Goal: Transaction & Acquisition: Book appointment/travel/reservation

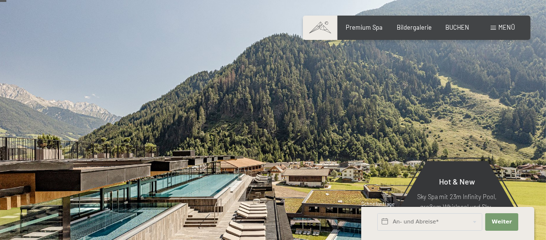
scroll to position [49, 0]
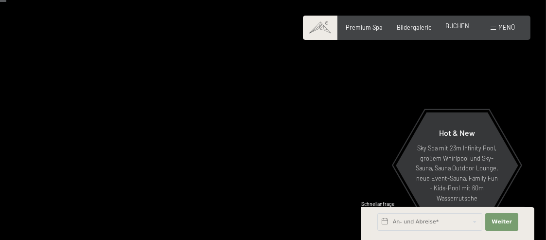
click at [455, 27] on span "BUCHEN" at bounding box center [457, 26] width 24 height 8
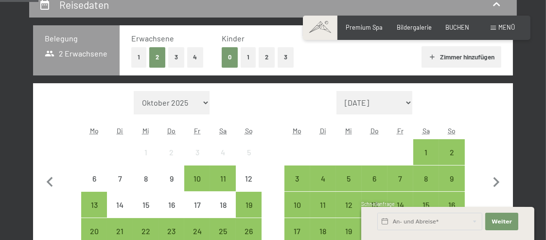
scroll to position [243, 0]
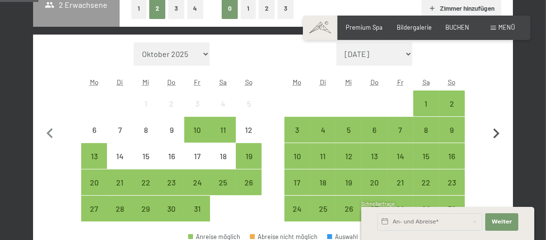
click at [492, 131] on icon "button" at bounding box center [496, 133] width 20 height 20
select select "[DATE]"
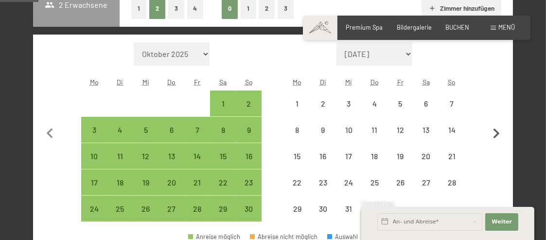
click at [492, 131] on icon "button" at bounding box center [496, 133] width 20 height 20
select select "[DATE]"
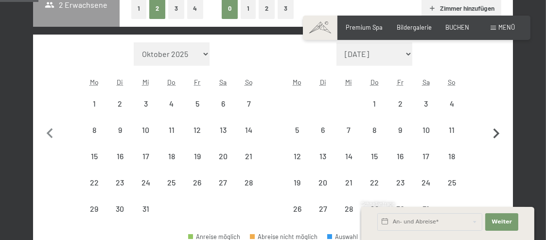
click at [492, 131] on icon "button" at bounding box center [496, 133] width 20 height 20
select select "[DATE]"
click at [492, 131] on icon "button" at bounding box center [496, 133] width 20 height 20
select select "[DATE]"
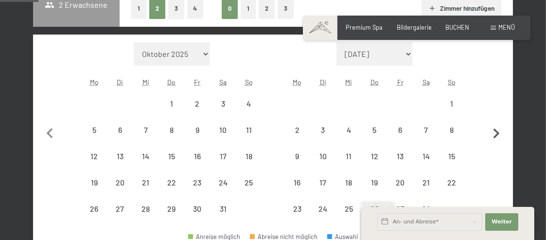
select select "[DATE]"
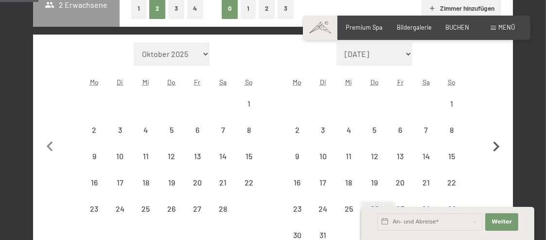
select select "[DATE]"
click at [492, 131] on button "button" at bounding box center [496, 145] width 20 height 206
select select "[DATE]"
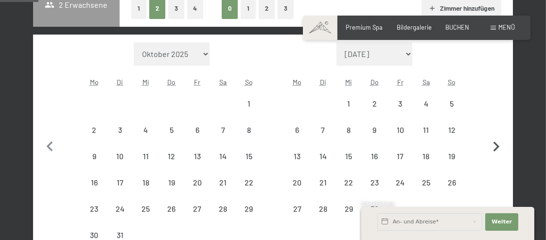
select select "[DATE]"
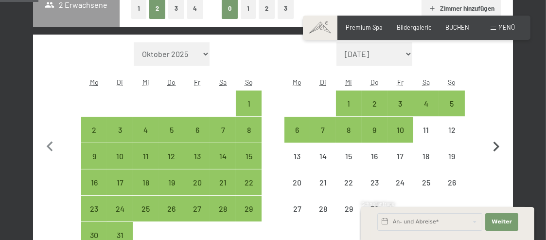
click at [492, 132] on button "button" at bounding box center [496, 145] width 20 height 206
select select "[DATE]"
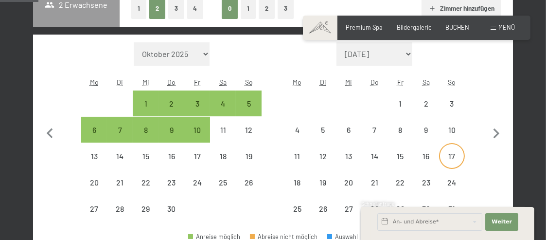
select select "[DATE]"
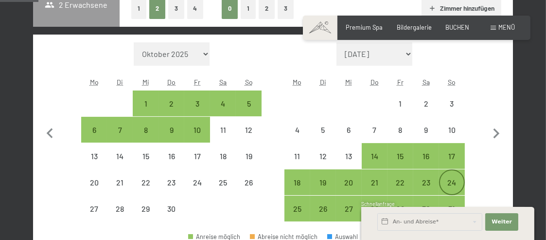
scroll to position [292, 0]
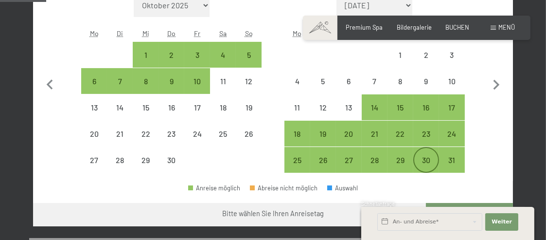
click at [425, 156] on div "30" at bounding box center [426, 168] width 24 height 24
select select "[DATE]"
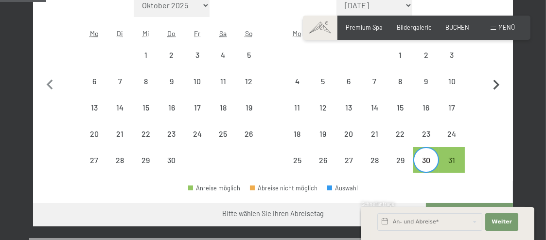
click at [493, 82] on icon "button" at bounding box center [496, 85] width 20 height 20
select select "[DATE]"
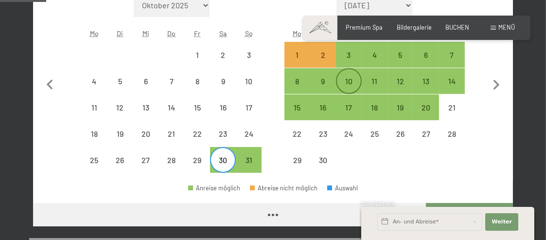
select select "[DATE]"
click at [346, 80] on div "10" at bounding box center [349, 89] width 24 height 24
select select "[DATE]"
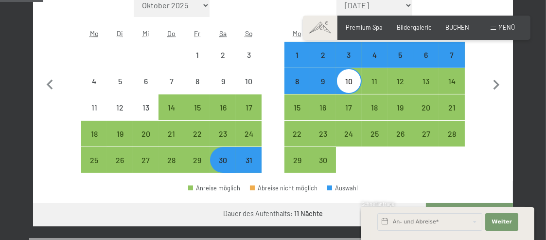
scroll to position [340, 0]
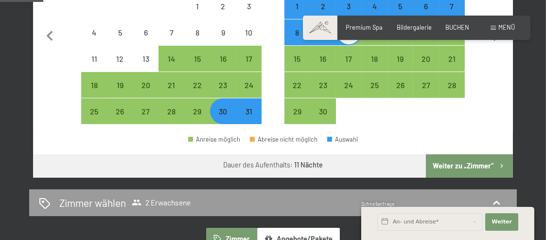
click at [450, 166] on button "Weiter zu „Zimmer“" at bounding box center [469, 165] width 87 height 23
select select "[DATE]"
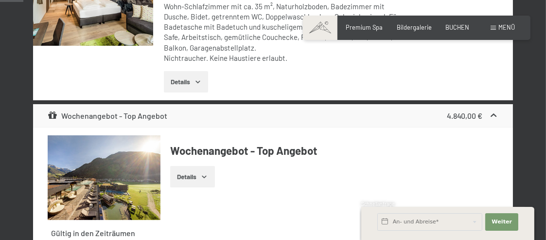
scroll to position [185, 0]
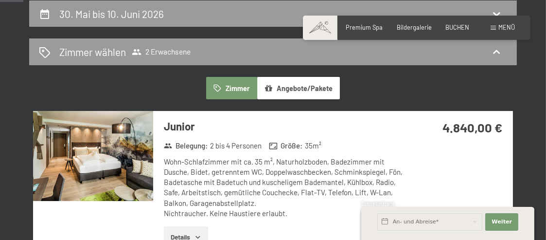
click at [108, 149] on img at bounding box center [93, 156] width 120 height 90
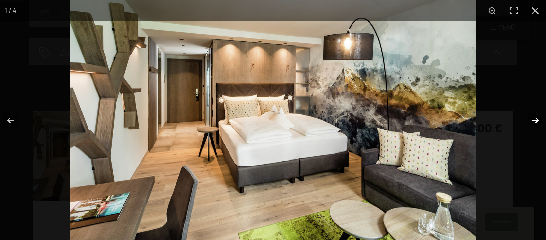
click at [535, 120] on button "button" at bounding box center [529, 120] width 34 height 49
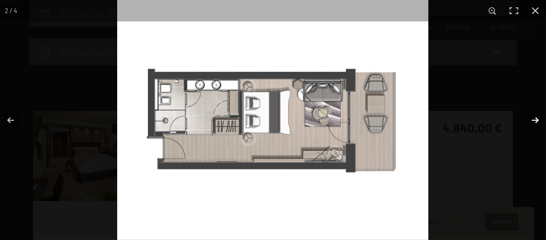
click at [535, 120] on button "button" at bounding box center [529, 120] width 34 height 49
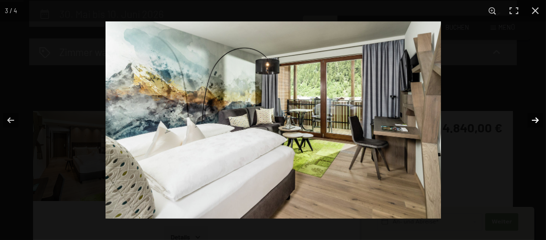
click at [535, 120] on button "button" at bounding box center [529, 120] width 34 height 49
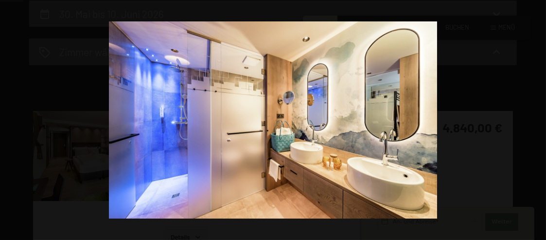
click at [535, 120] on button "button" at bounding box center [529, 120] width 34 height 49
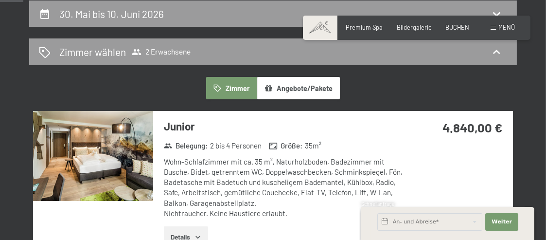
click at [0, 0] on button "button" at bounding box center [0, 0] width 0 height 0
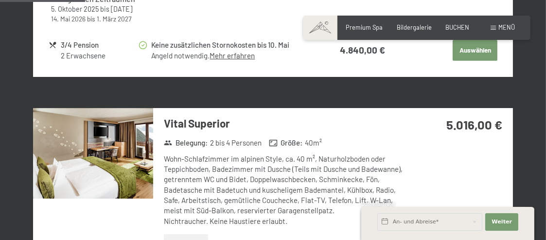
scroll to position [622, 0]
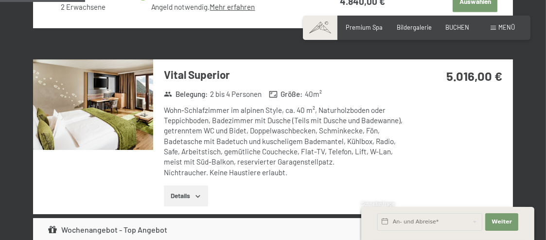
click at [101, 101] on img at bounding box center [93, 104] width 120 height 90
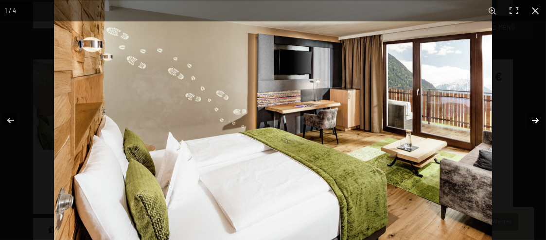
click at [536, 120] on button "button" at bounding box center [529, 120] width 34 height 49
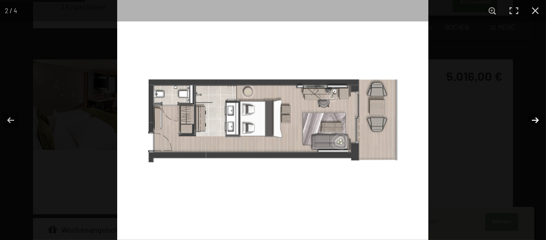
click at [535, 121] on button "button" at bounding box center [529, 120] width 34 height 49
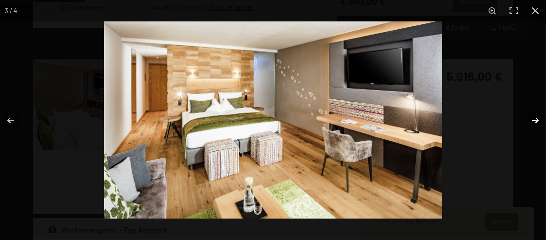
click at [535, 121] on button "button" at bounding box center [529, 120] width 34 height 49
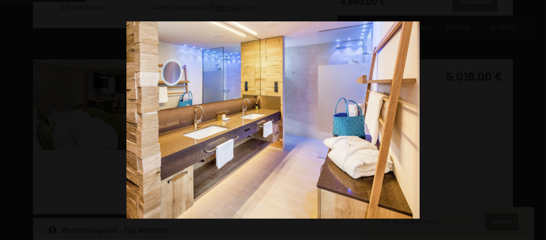
click at [535, 121] on button "button" at bounding box center [529, 120] width 34 height 49
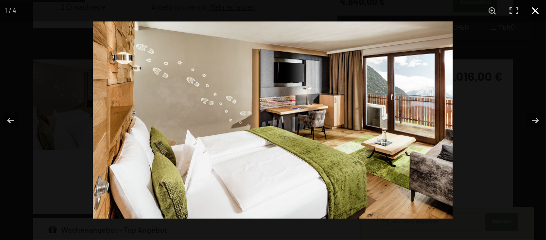
click at [537, 10] on button "button" at bounding box center [534, 10] width 21 height 21
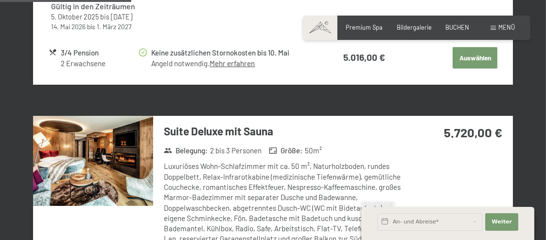
scroll to position [1011, 0]
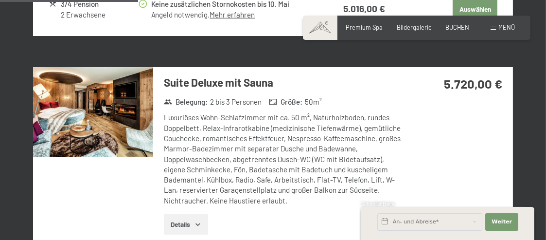
click at [113, 112] on img at bounding box center [93, 112] width 120 height 90
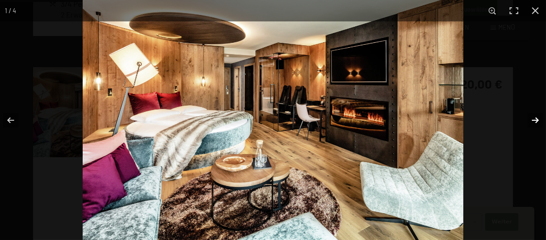
click at [536, 121] on button "button" at bounding box center [529, 120] width 34 height 49
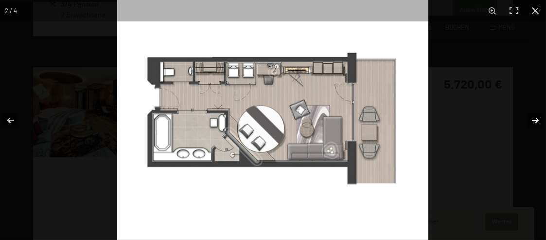
click at [536, 121] on button "button" at bounding box center [529, 120] width 34 height 49
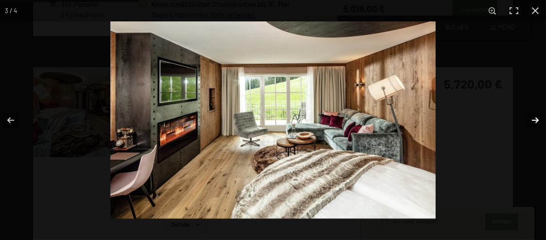
click at [536, 121] on button "button" at bounding box center [529, 120] width 34 height 49
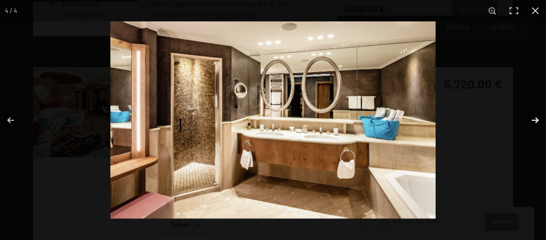
click at [538, 122] on button "button" at bounding box center [529, 120] width 34 height 49
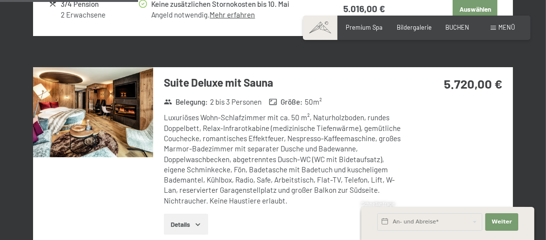
click at [0, 0] on button "button" at bounding box center [0, 0] width 0 height 0
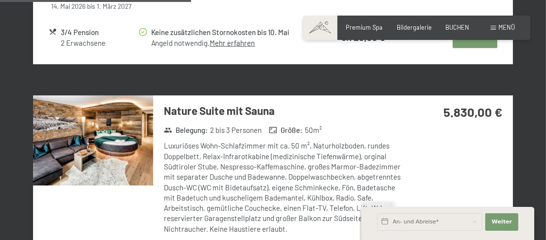
scroll to position [1449, 0]
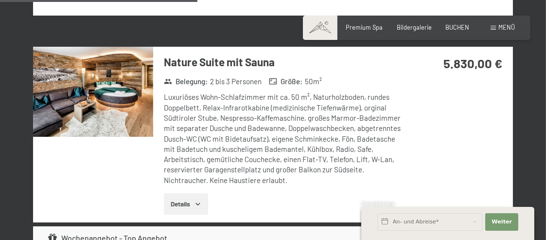
click at [122, 103] on img at bounding box center [93, 92] width 120 height 90
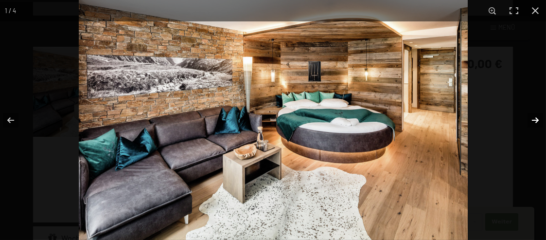
click at [535, 120] on button "button" at bounding box center [529, 120] width 34 height 49
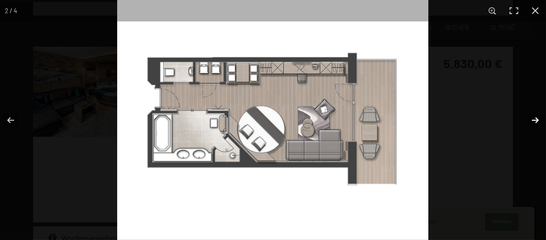
click at [535, 119] on button "button" at bounding box center [529, 120] width 34 height 49
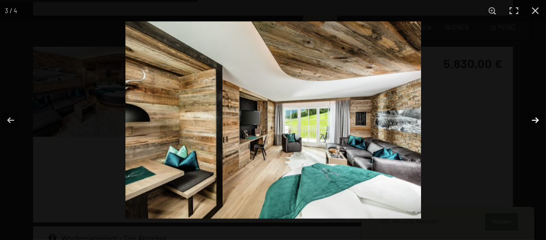
click at [535, 119] on button "button" at bounding box center [529, 120] width 34 height 49
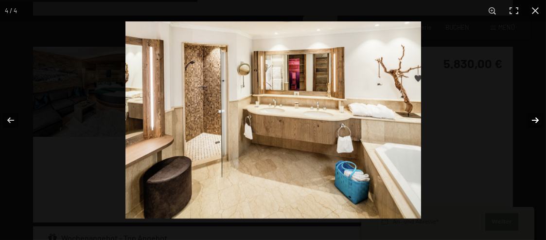
click at [534, 119] on button "button" at bounding box center [529, 120] width 34 height 49
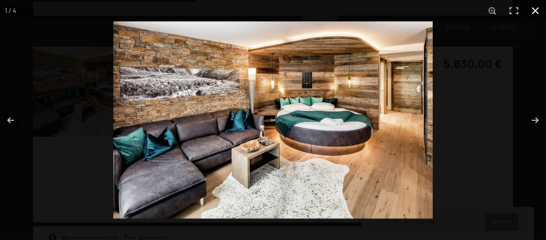
click at [536, 10] on button "button" at bounding box center [534, 10] width 21 height 21
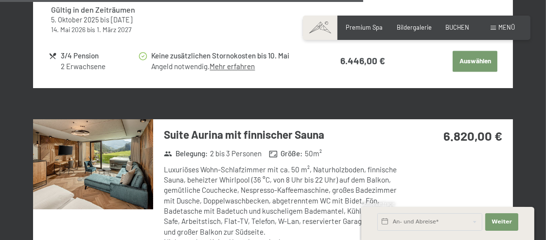
scroll to position [2712, 0]
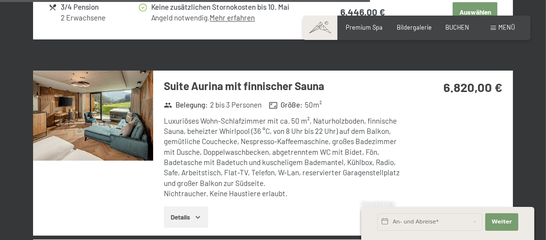
click at [102, 107] on img at bounding box center [93, 115] width 120 height 90
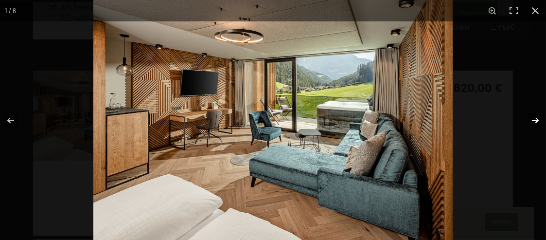
click at [534, 119] on button "button" at bounding box center [529, 120] width 34 height 49
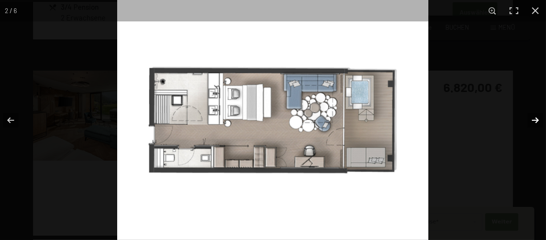
click at [534, 119] on button "button" at bounding box center [529, 120] width 34 height 49
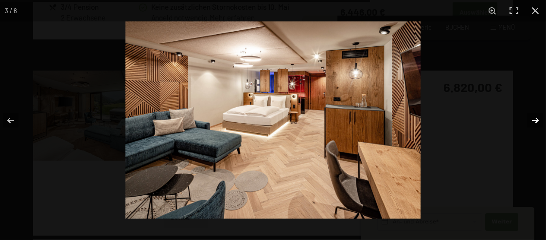
click at [534, 119] on button "button" at bounding box center [529, 120] width 34 height 49
